Goal: Transaction & Acquisition: Purchase product/service

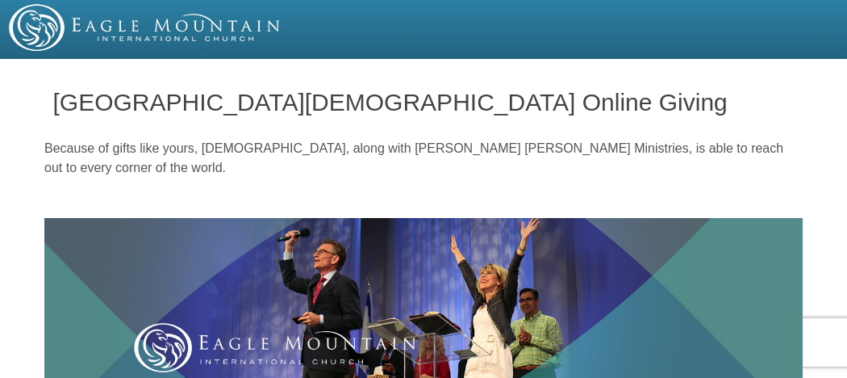
drag, startPoint x: 482, startPoint y: 127, endPoint x: 319, endPoint y: 185, distance: 172.8
click at [319, 185] on div "Because of gifts like yours, Eagle Mountain International Church, along with Ke…" at bounding box center [423, 174] width 758 height 87
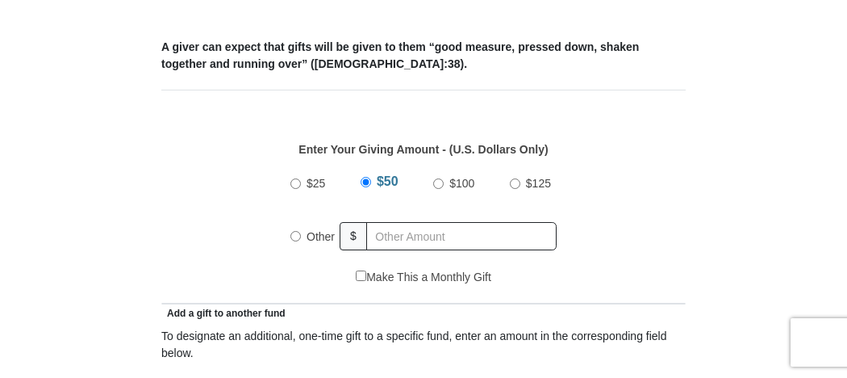
scroll to position [627, 0]
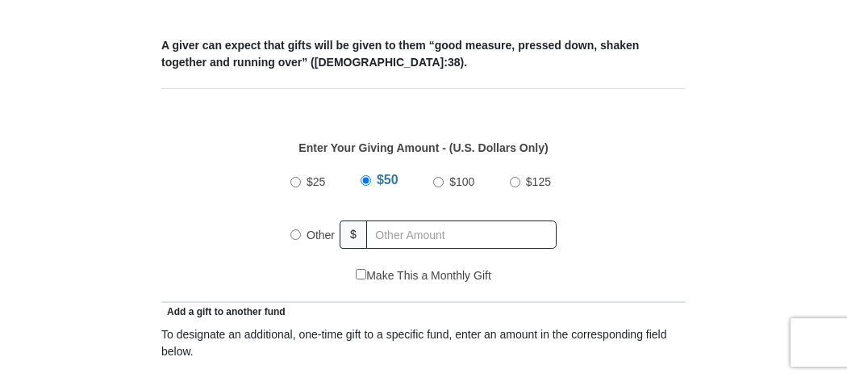
click at [437, 178] on input "$100" at bounding box center [438, 182] width 10 height 10
radio input "true"
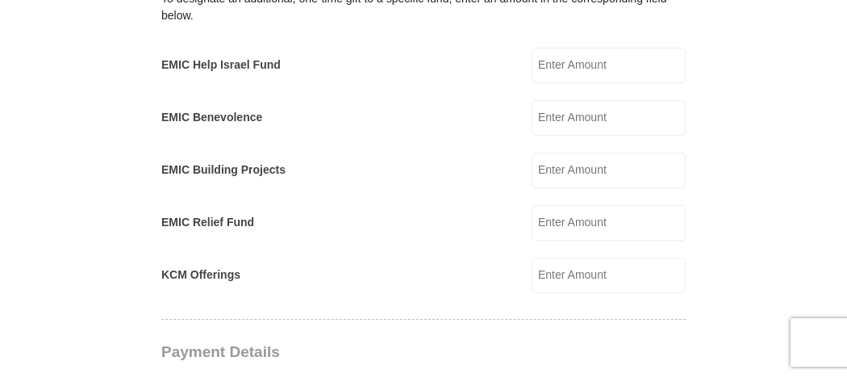
scroll to position [941, 0]
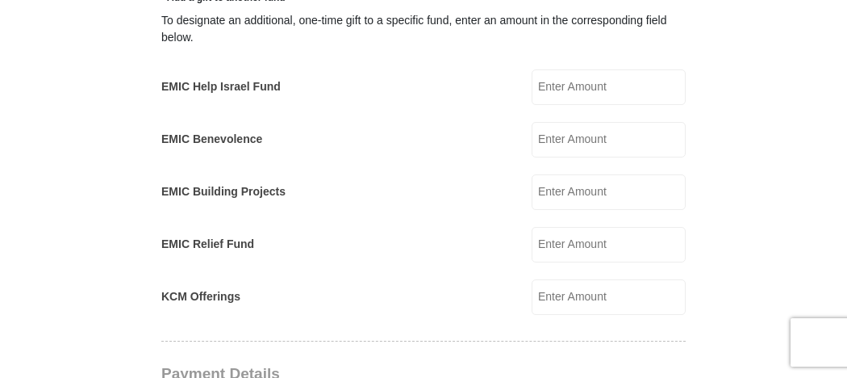
click at [557, 286] on input "KCM Offerings" at bounding box center [609, 297] width 154 height 36
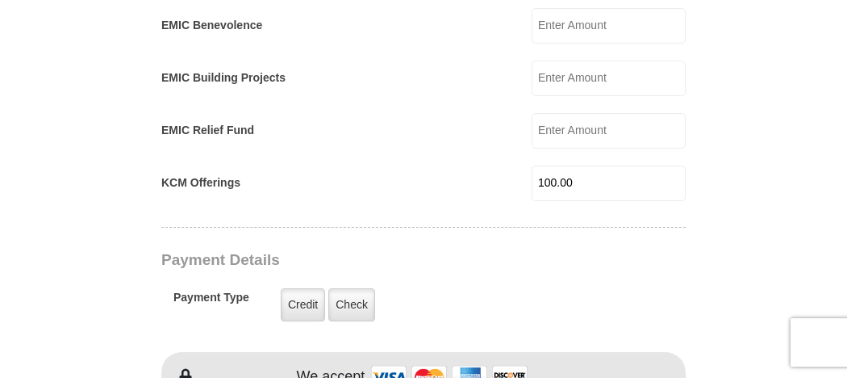
scroll to position [1075, 0]
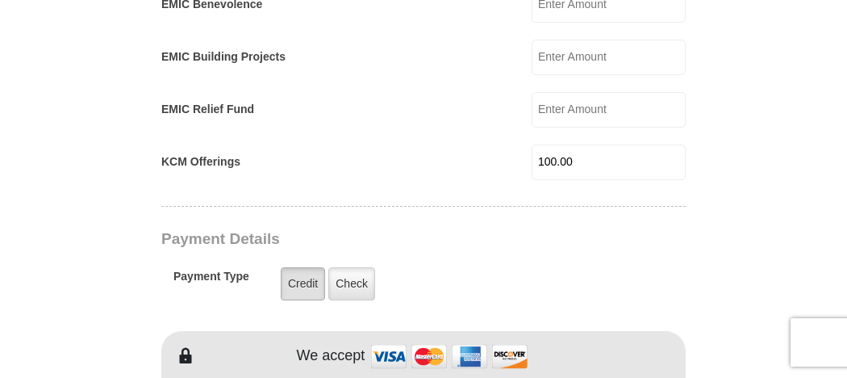
type input "100.00"
click at [304, 285] on label "Credit" at bounding box center [303, 283] width 44 height 33
click at [0, 0] on input "Credit" at bounding box center [0, 0] width 0 height 0
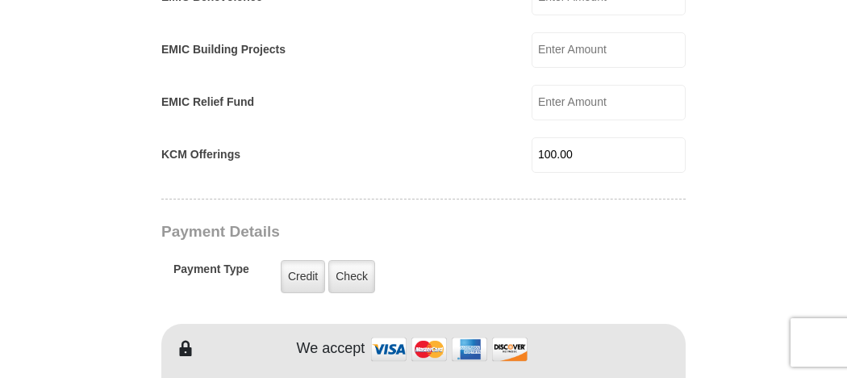
scroll to position [1120, 0]
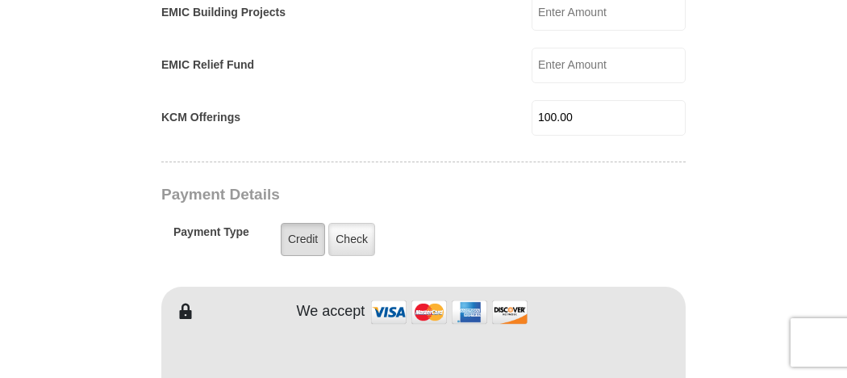
click at [313, 243] on label "Credit" at bounding box center [303, 239] width 44 height 33
click at [0, 0] on input "Credit" at bounding box center [0, 0] width 0 height 0
click at [308, 235] on label "Credit" at bounding box center [303, 239] width 44 height 33
click at [0, 0] on input "Credit" at bounding box center [0, 0] width 0 height 0
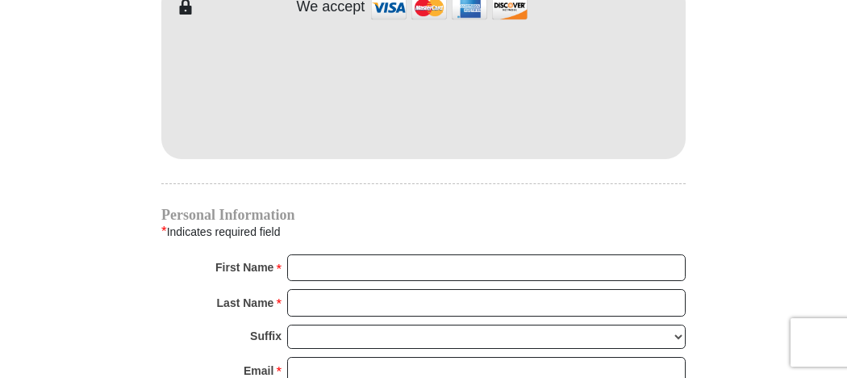
scroll to position [1434, 0]
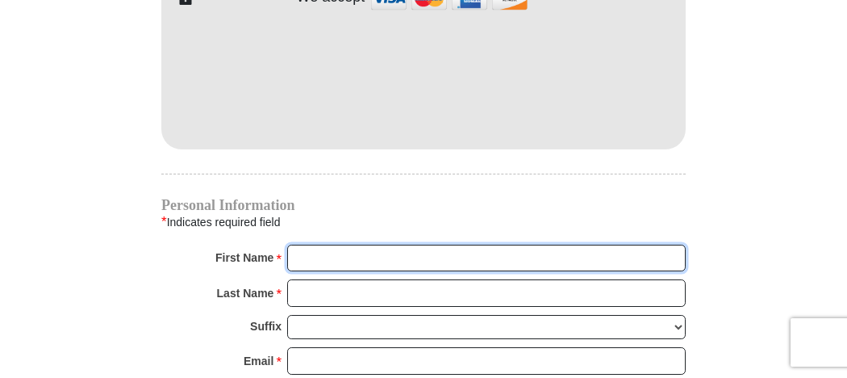
click at [294, 253] on input "First Name *" at bounding box center [486, 257] width 399 height 27
type input "Robin"
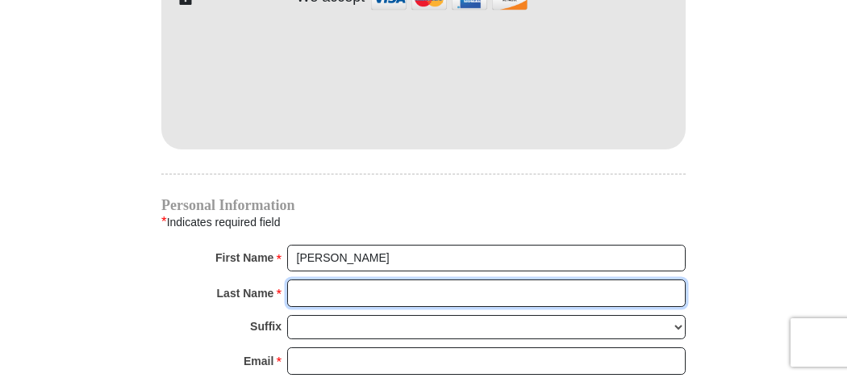
type input "Shepherd"
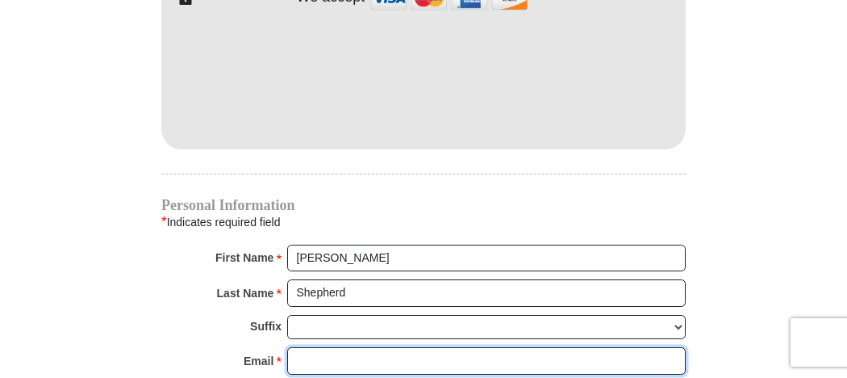
type input "rshepherd10@kc.rr.com"
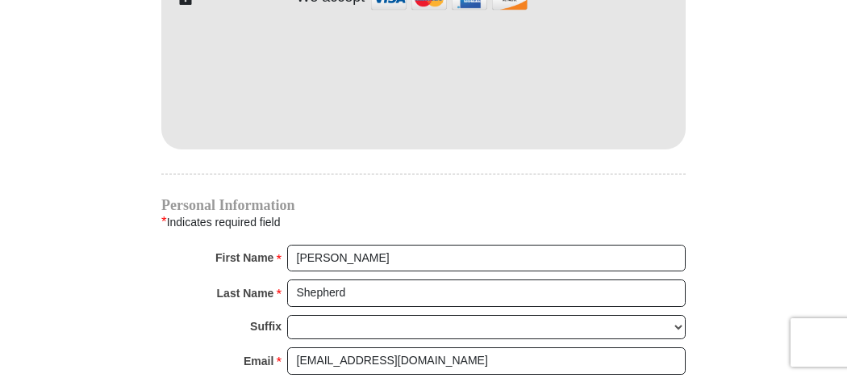
type input "2210 N 70TH TER"
type input "Kansas City"
select select "KS"
type input "66109"
type input "9133341384"
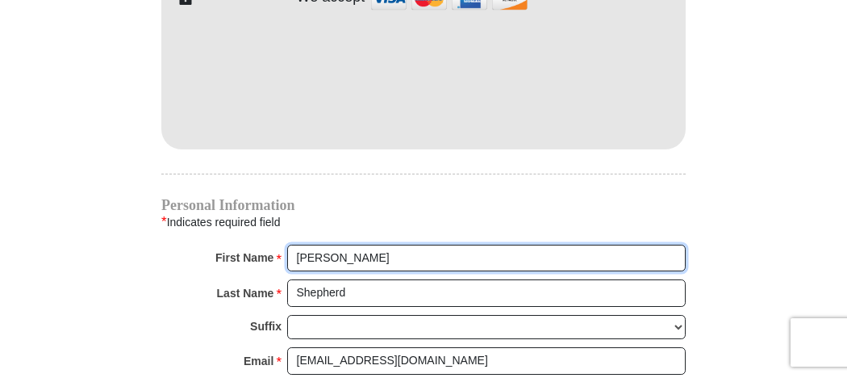
radio input "true"
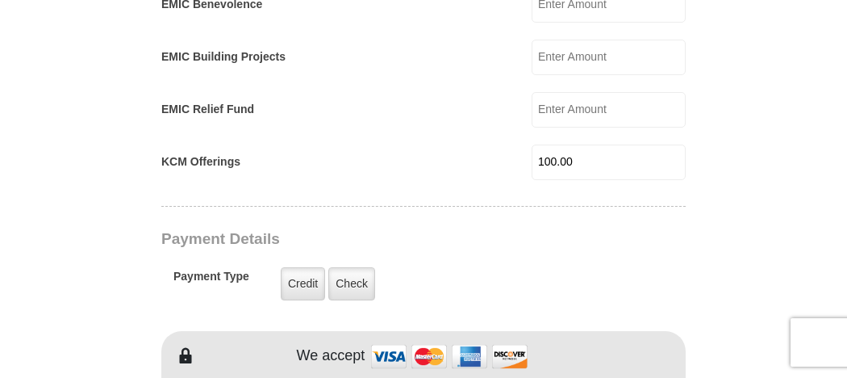
scroll to position [1075, 0]
drag, startPoint x: 586, startPoint y: 158, endPoint x: 509, endPoint y: 158, distance: 76.6
click at [509, 158] on div "KCM Offerings 100.00 KCM Offerings Amount must be a valid number Make This a Mo…" at bounding box center [423, 162] width 524 height 36
click at [590, 156] on input "100.00" at bounding box center [609, 162] width 154 height 36
type input "1"
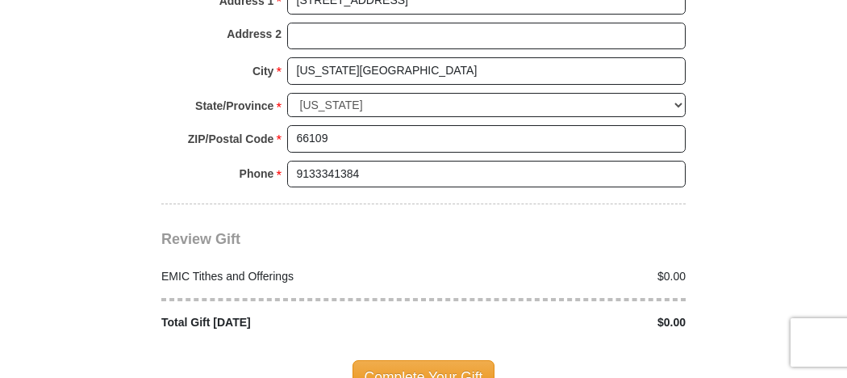
scroll to position [1927, 0]
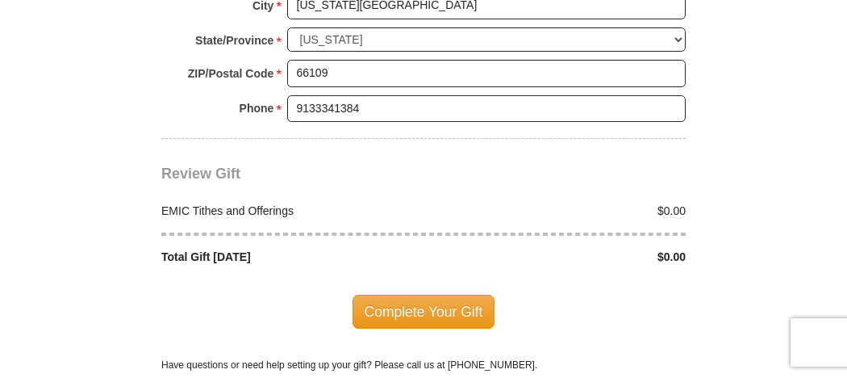
click at [483, 203] on div "$0.00" at bounding box center [559, 211] width 271 height 17
click at [274, 203] on div "EMIC Tithes and Offerings" at bounding box center [288, 211] width 271 height 17
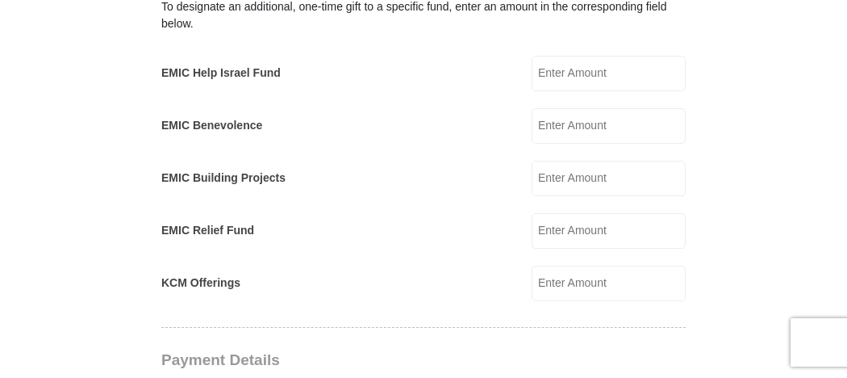
scroll to position [1075, 0]
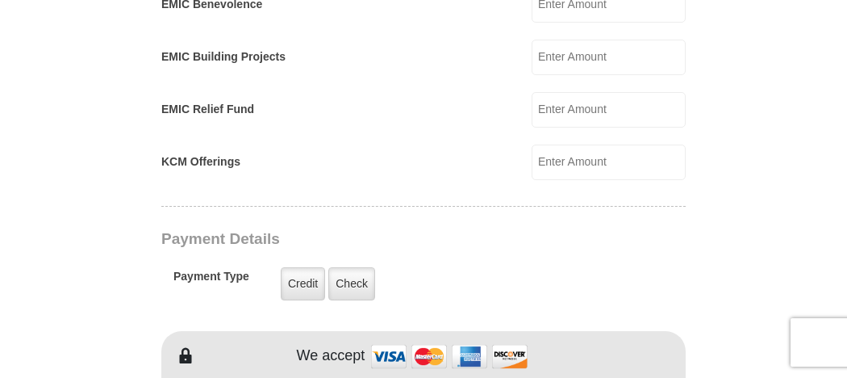
click at [545, 162] on input "KCM Offerings" at bounding box center [609, 162] width 154 height 36
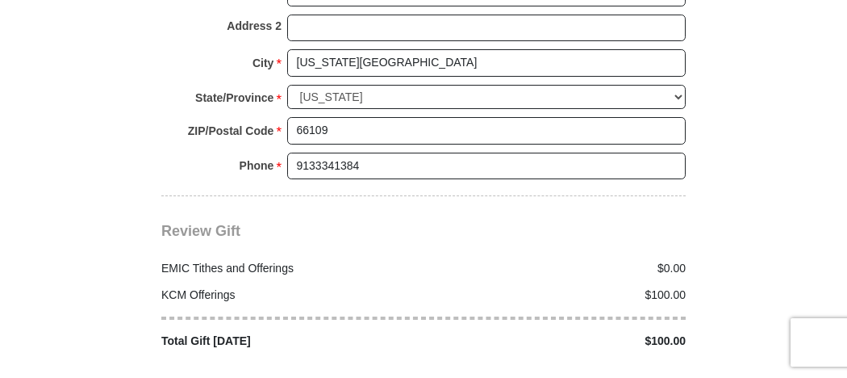
scroll to position [1927, 0]
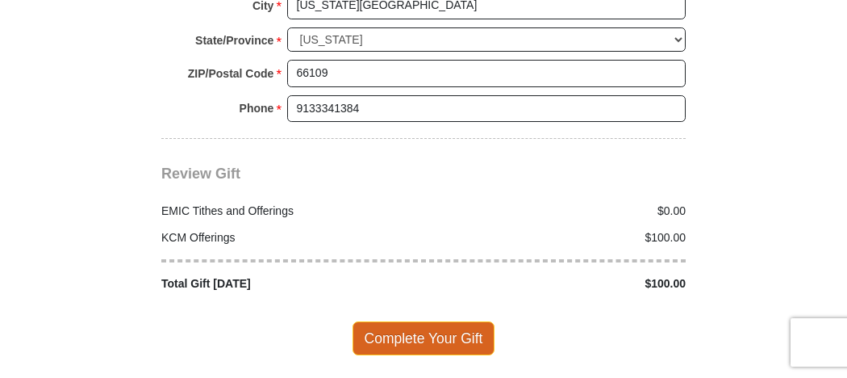
type input "100.00"
click at [441, 321] on span "Complete Your Gift" at bounding box center [424, 338] width 143 height 34
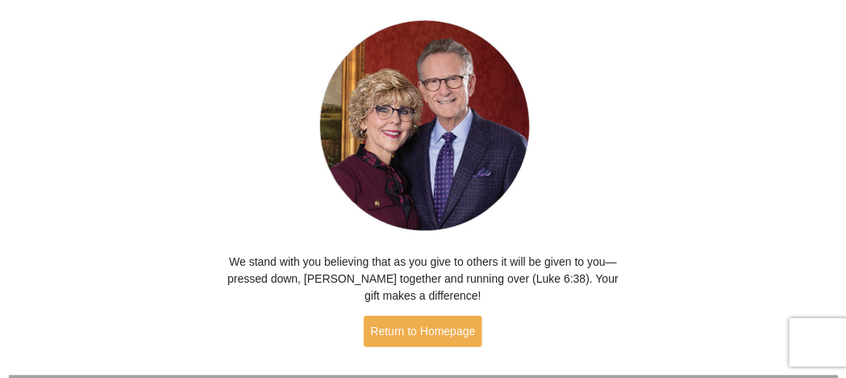
scroll to position [173, 0]
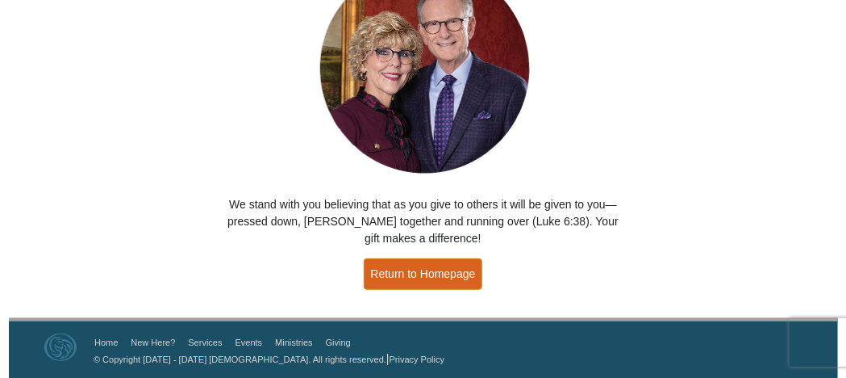
click at [450, 277] on link "Return to Homepage" at bounding box center [423, 273] width 119 height 31
